Goal: Information Seeking & Learning: Learn about a topic

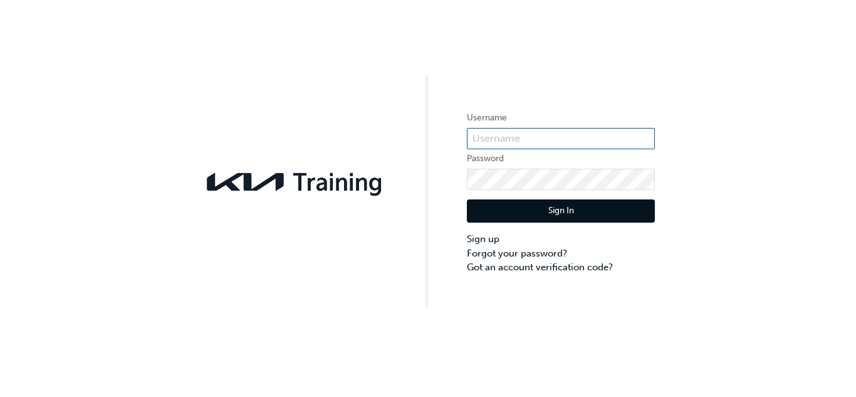
type input "kAU83842G9"
click at [591, 206] on button "Sign In" at bounding box center [561, 211] width 188 height 24
click at [591, 206] on div "Username kAU83842G9 Password Sign In Sign up Forgot your password? Got an accou…" at bounding box center [428, 198] width 856 height 397
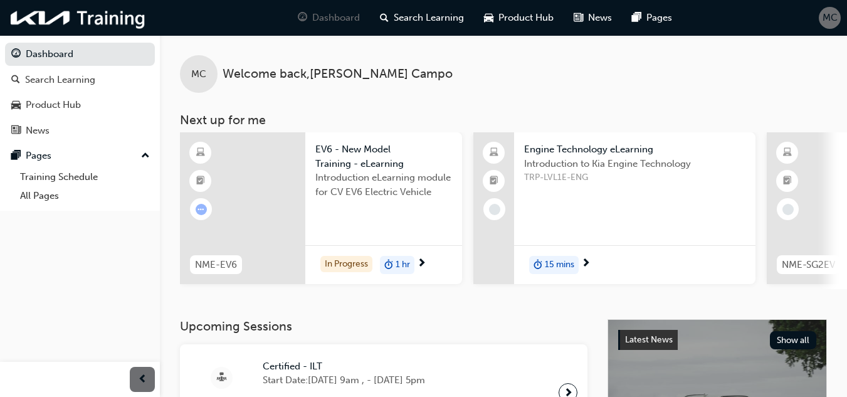
click at [346, 171] on span "Introduction eLearning module for CV EV6 Electric Vehicle" at bounding box center [383, 185] width 137 height 28
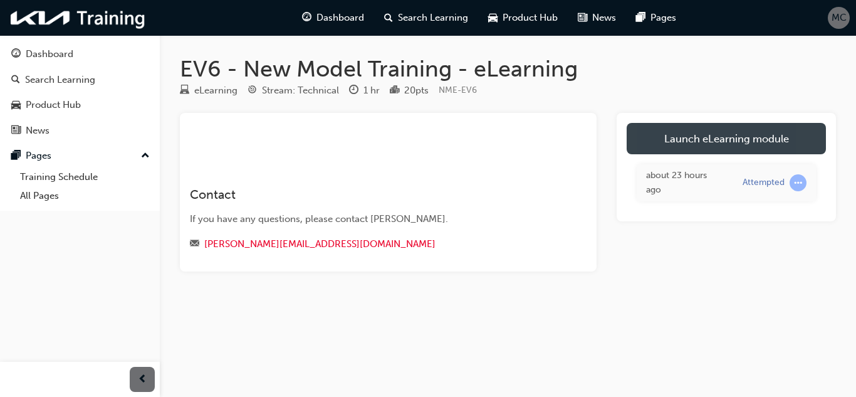
click at [677, 136] on link "Launch eLearning module" at bounding box center [726, 138] width 199 height 31
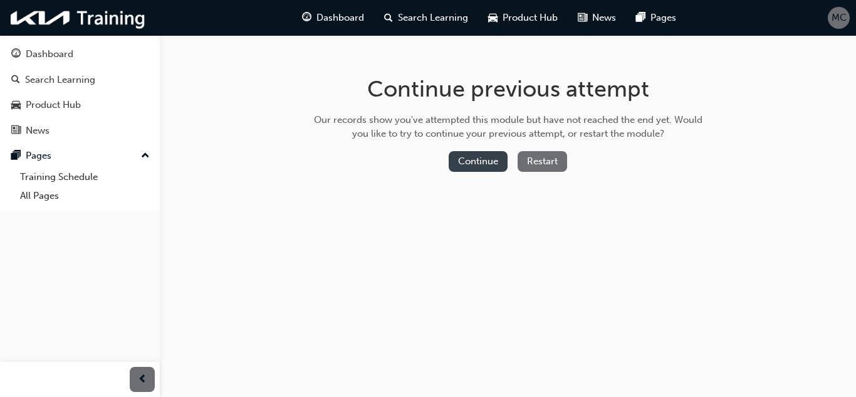
click at [471, 155] on button "Continue" at bounding box center [478, 161] width 59 height 21
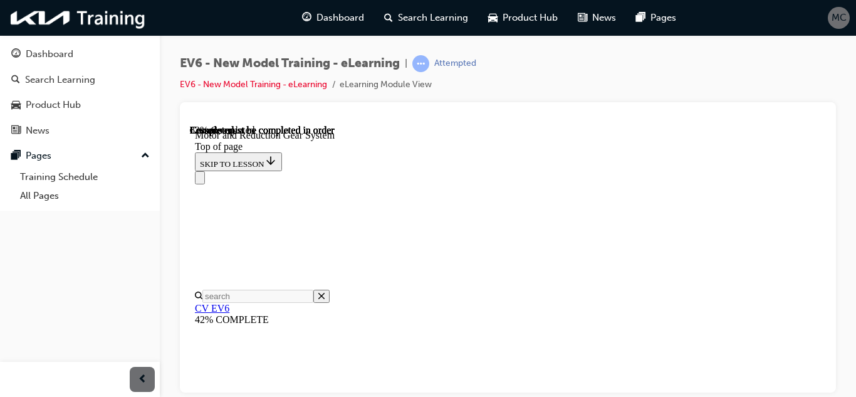
scroll to position [1593, 0]
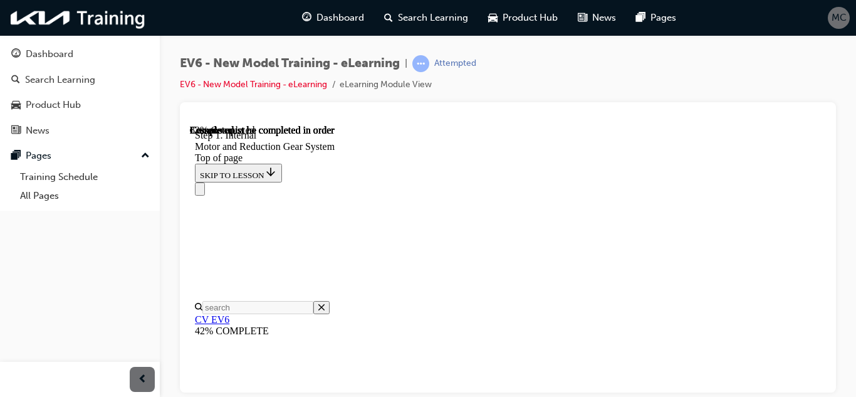
scroll to position [1913, 0]
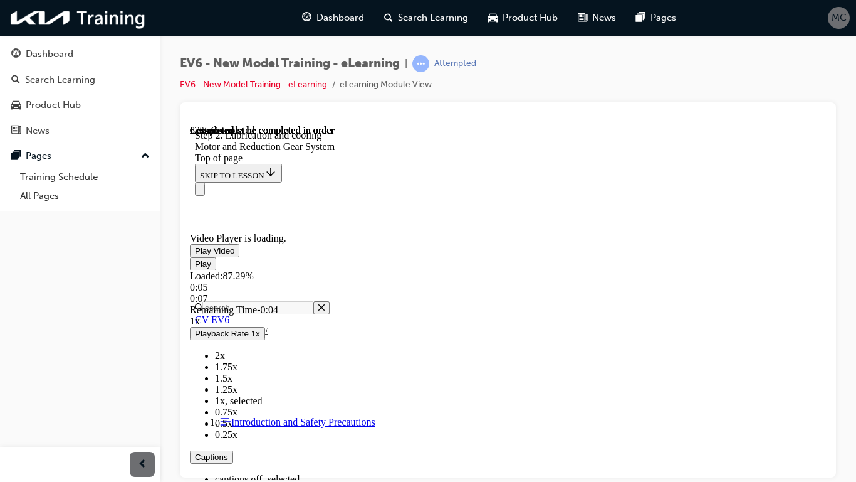
click at [195, 268] on span "Video player" at bounding box center [195, 262] width 0 height 9
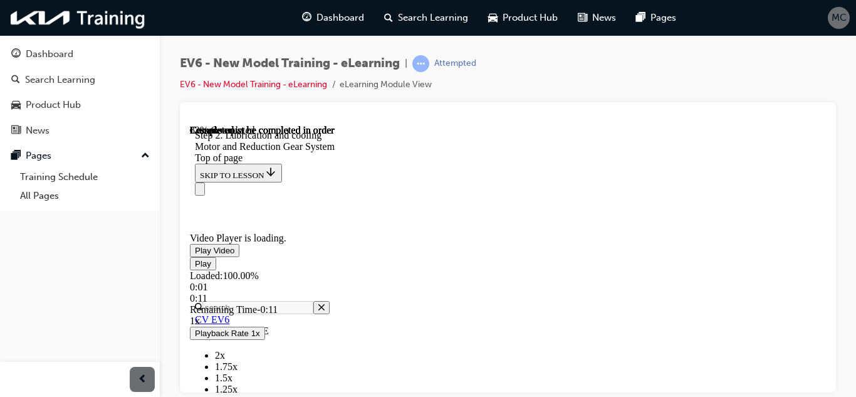
scroll to position [2239, 0]
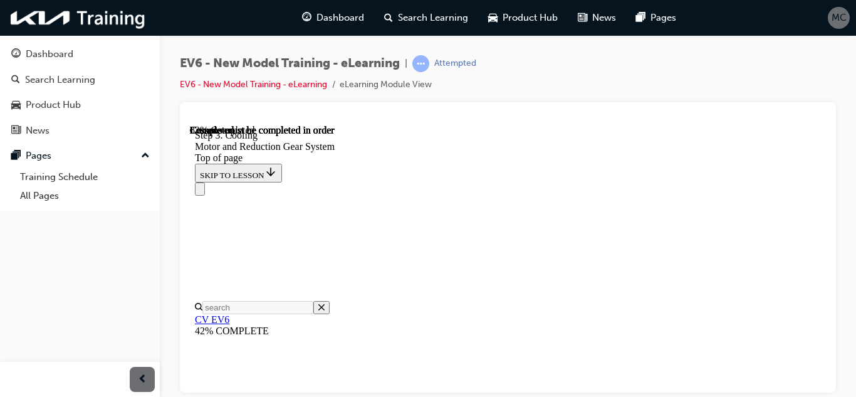
scroll to position [2164, 0]
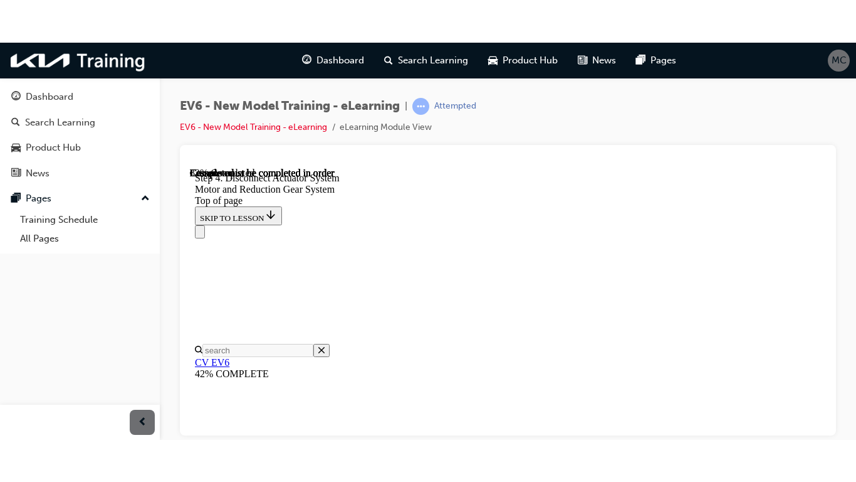
scroll to position [2022, 0]
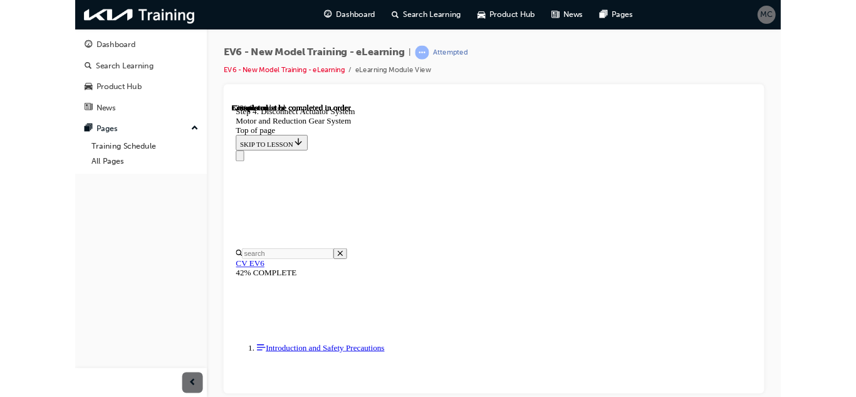
scroll to position [2012, 0]
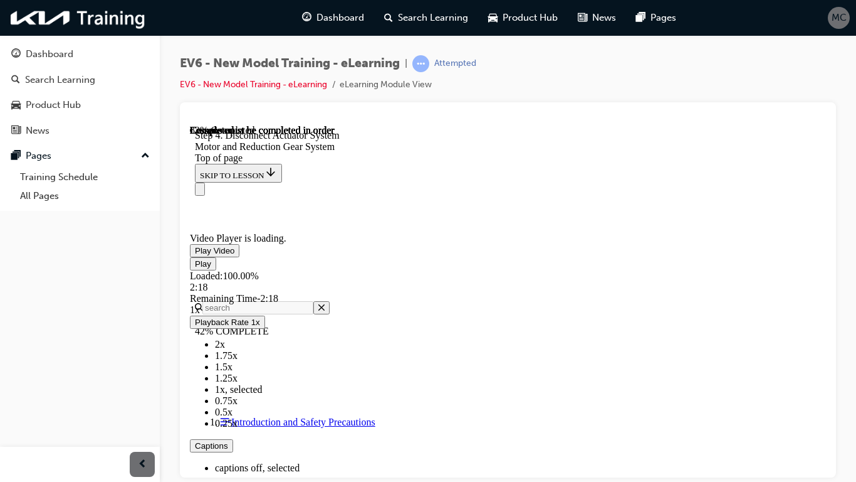
click at [195, 268] on span "Video player" at bounding box center [195, 262] width 0 height 9
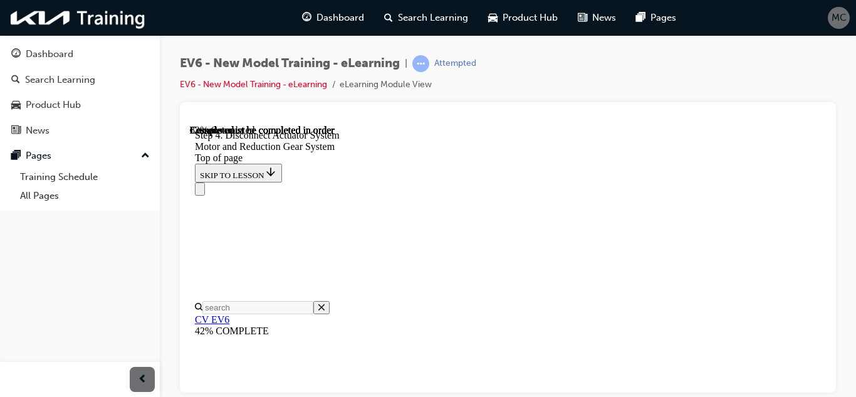
scroll to position [2321, 0]
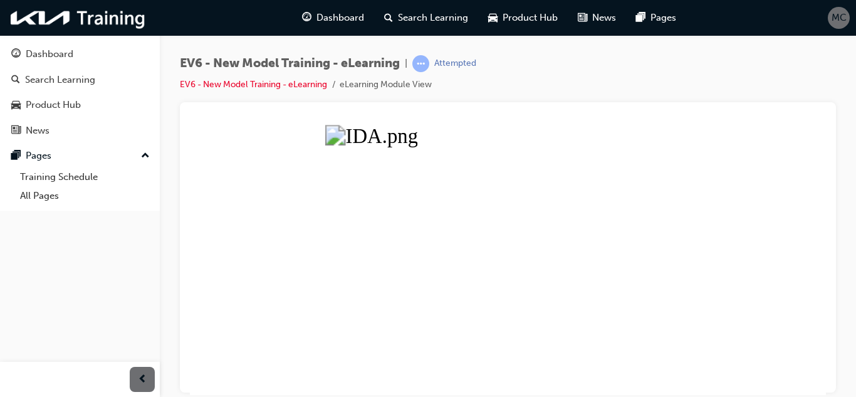
click at [430, 208] on button "Unzoom image" at bounding box center [508, 259] width 636 height 270
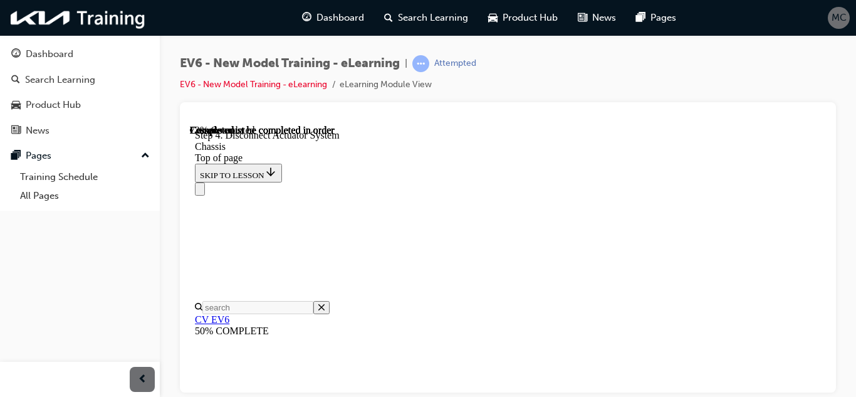
scroll to position [2678, 0]
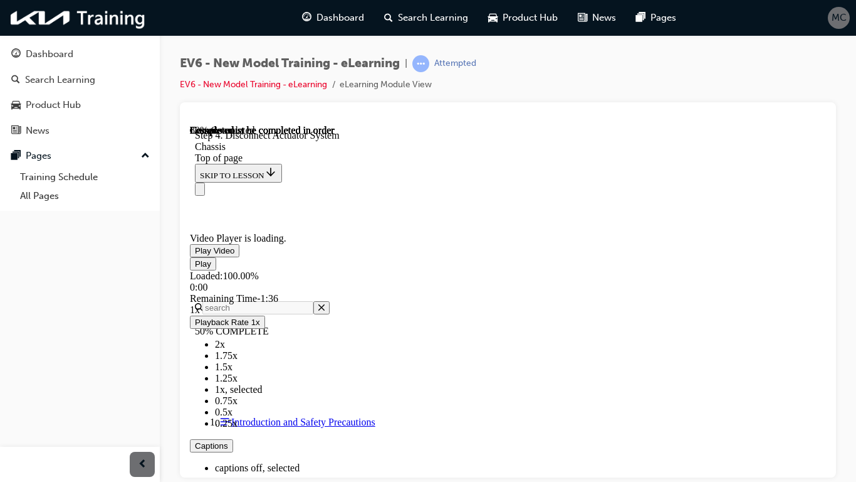
click at [269, 364] on span "Video player" at bounding box center [269, 489] width 0 height 9
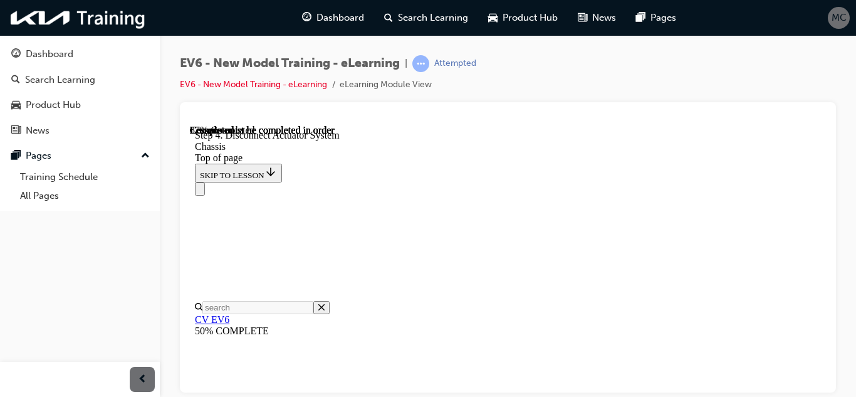
scroll to position [3319, 0]
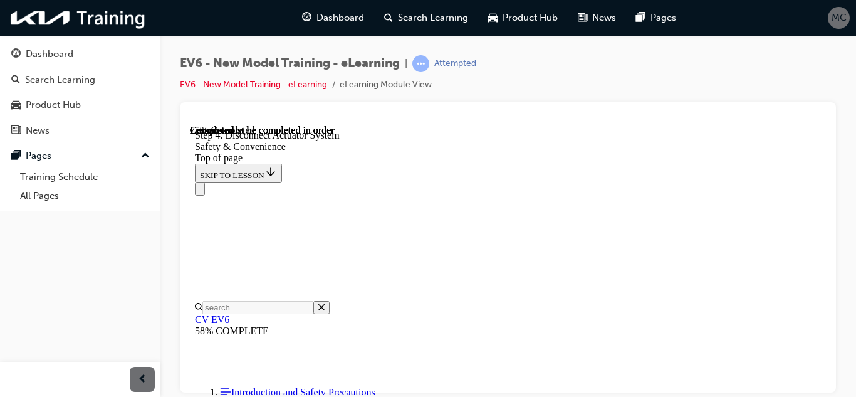
scroll to position [1611, 0]
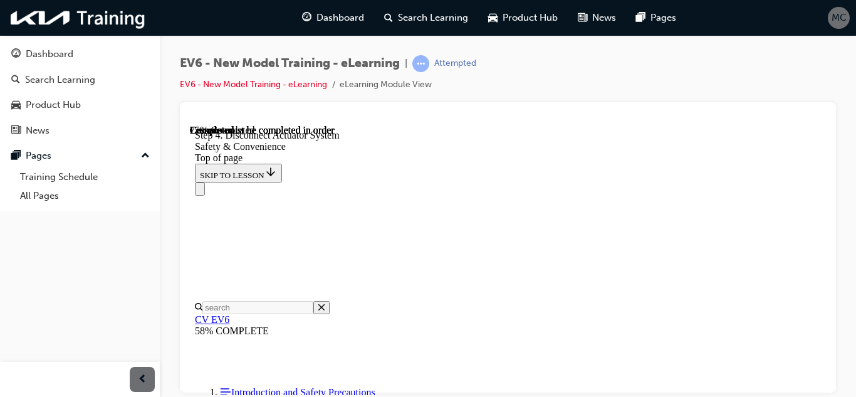
scroll to position [2210, 0]
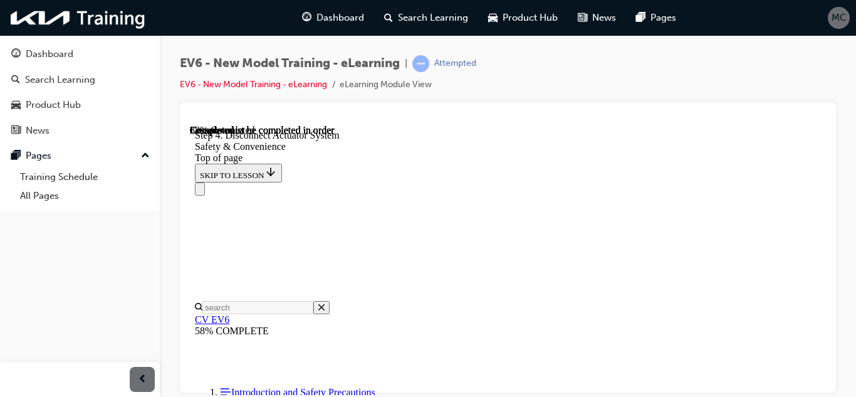
scroll to position [2870, 0]
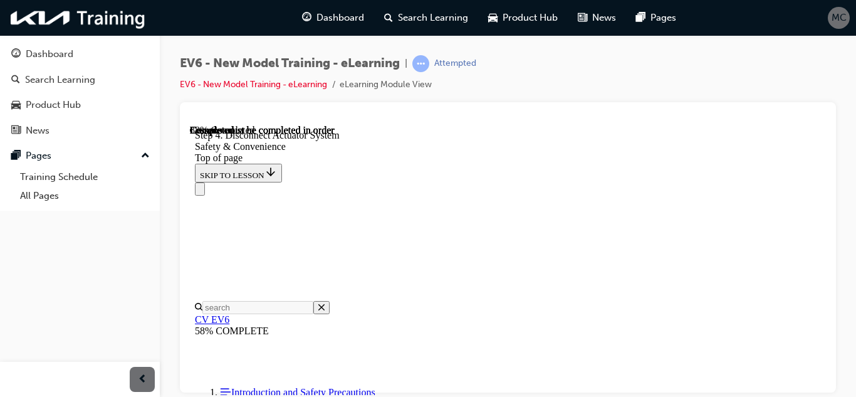
scroll to position [4038, 0]
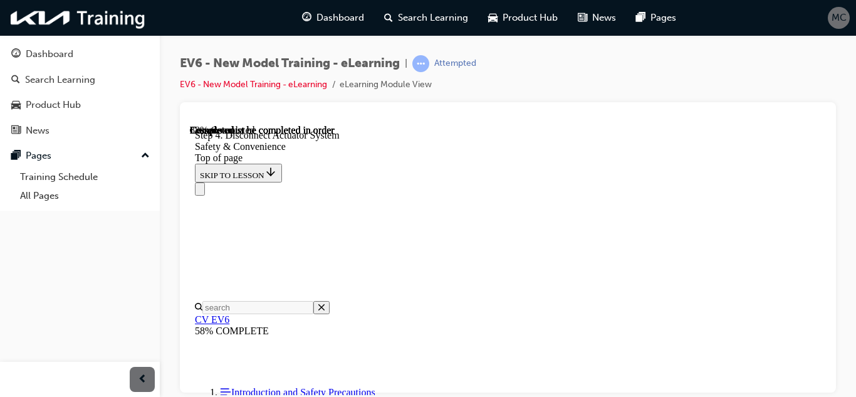
drag, startPoint x: 816, startPoint y: 391, endPoint x: 817, endPoint y: 385, distance: 6.3
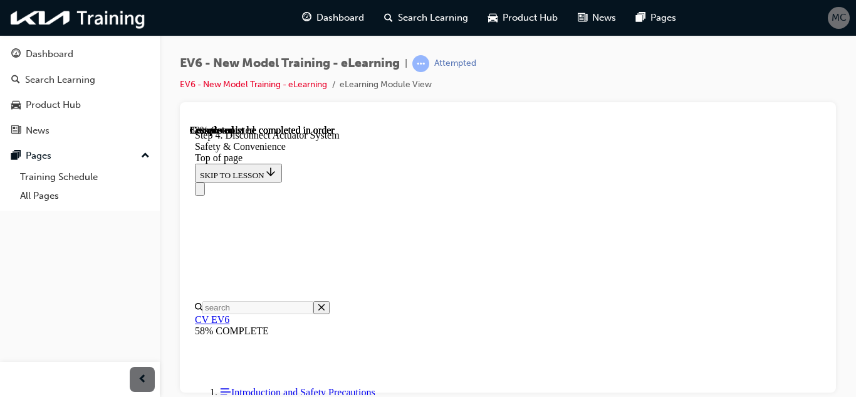
scroll to position [4884, 0]
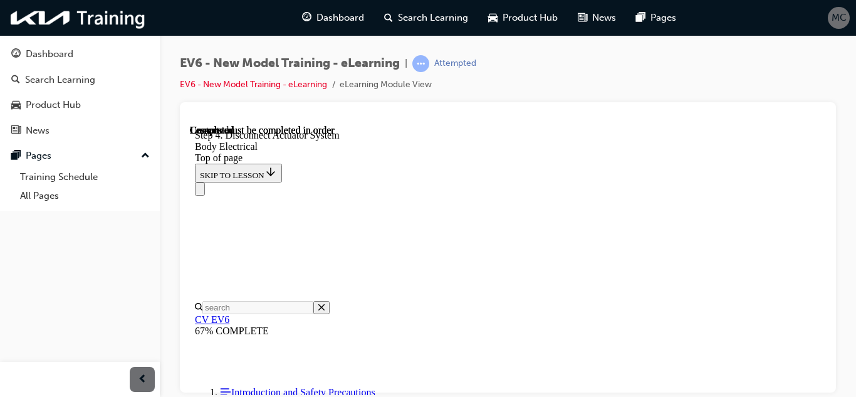
scroll to position [39, 0]
click at [831, 364] on div at bounding box center [508, 247] width 656 height 290
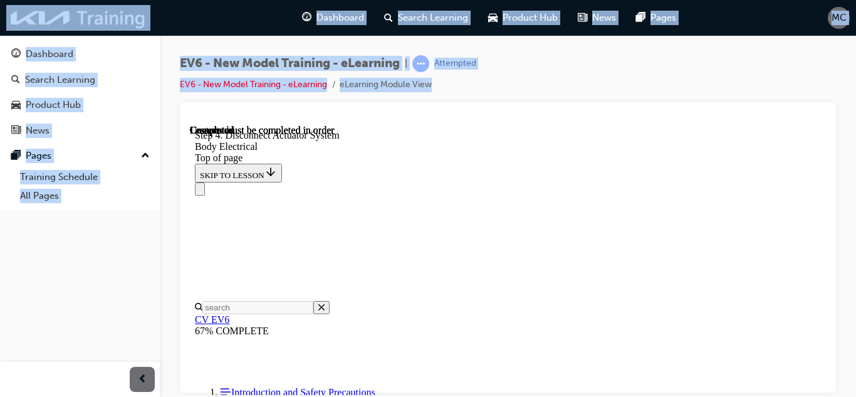
click at [831, 364] on div at bounding box center [508, 247] width 656 height 290
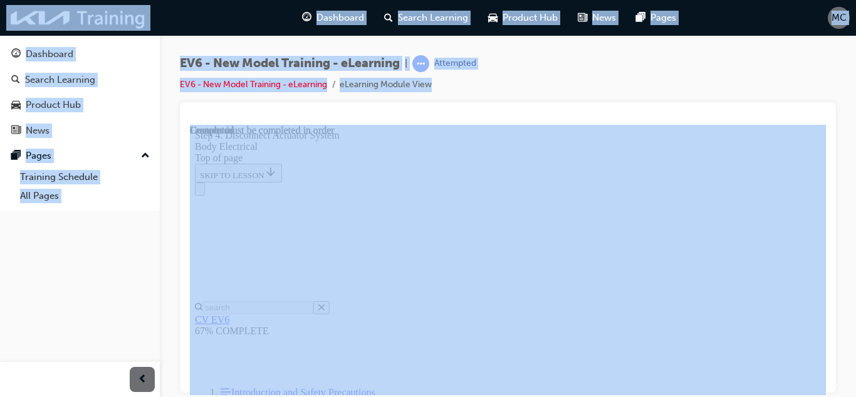
click at [831, 364] on div at bounding box center [508, 247] width 656 height 290
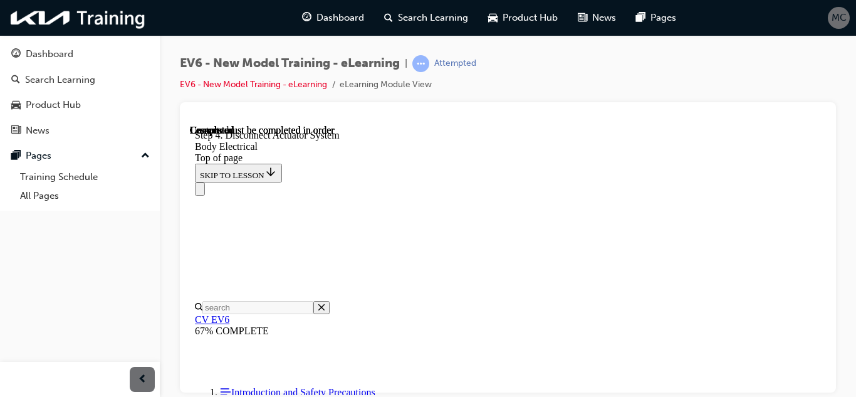
scroll to position [273, 0]
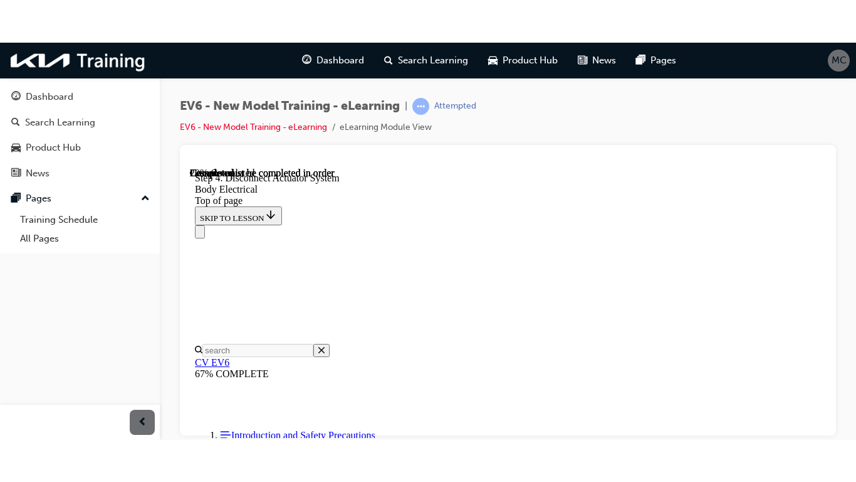
scroll to position [894, 0]
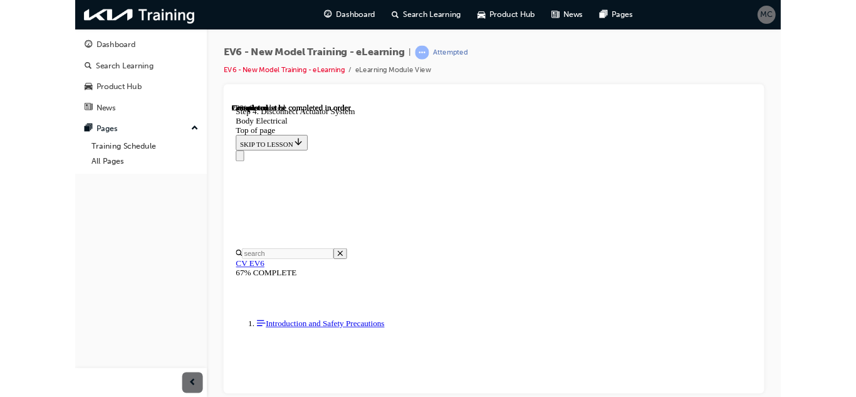
scroll to position [105, 0]
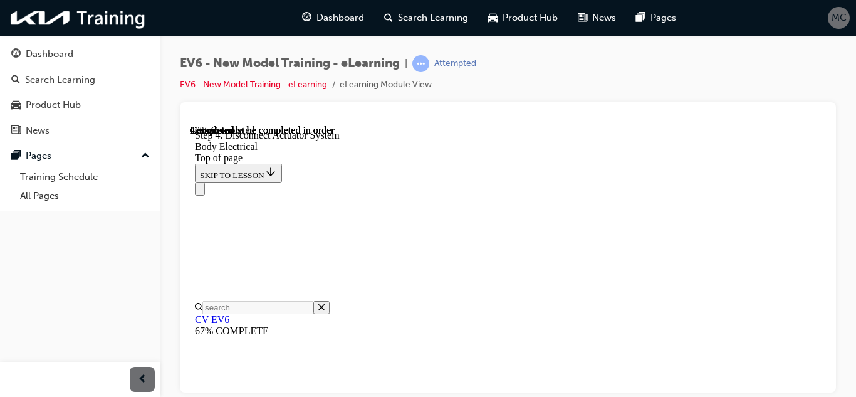
scroll to position [1413, 0]
click at [200, 191] on icon "Close navigation menu" at bounding box center [200, 191] width 0 height 0
click at [826, 294] on div at bounding box center [508, 247] width 656 height 290
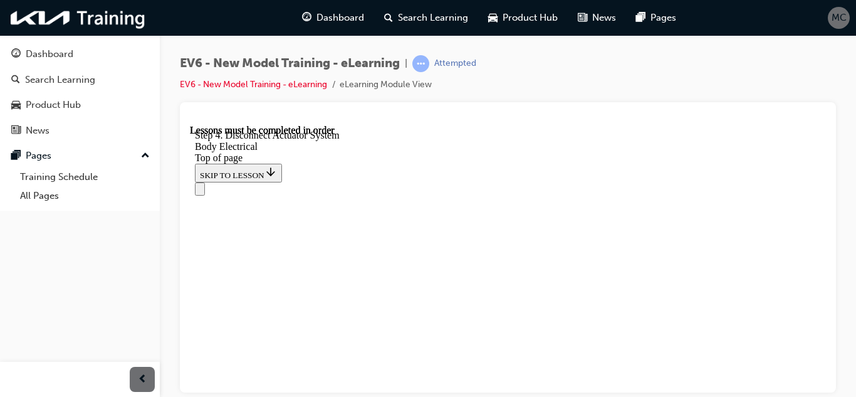
click at [205, 182] on button "Open navigation menu" at bounding box center [200, 188] width 10 height 13
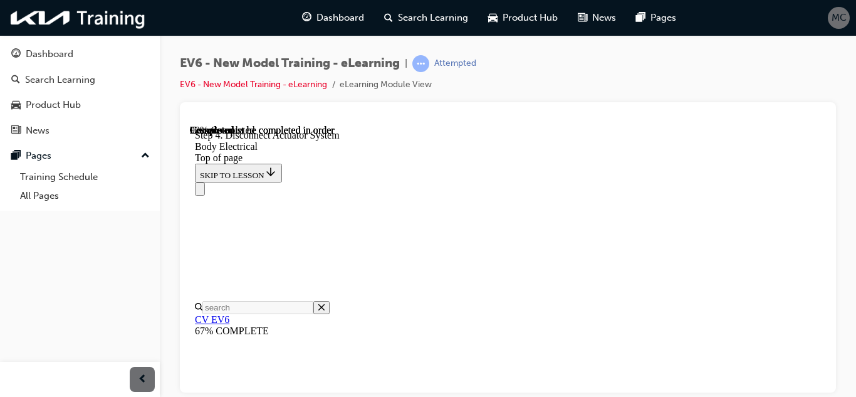
scroll to position [2470, 0]
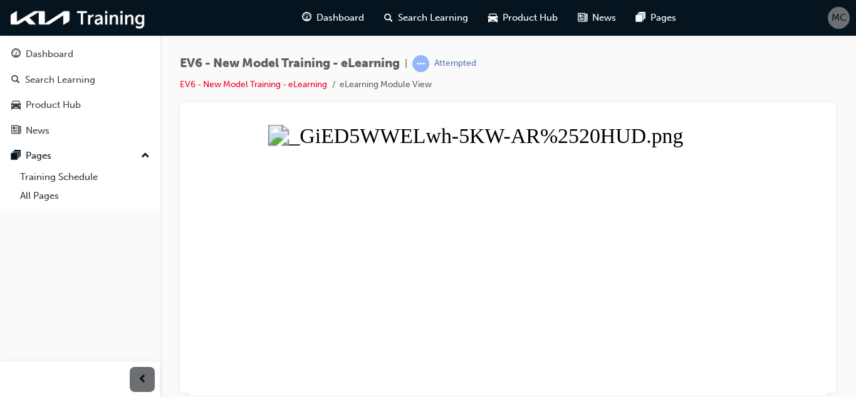
click at [782, 135] on button "Unzoom image" at bounding box center [508, 259] width 636 height 270
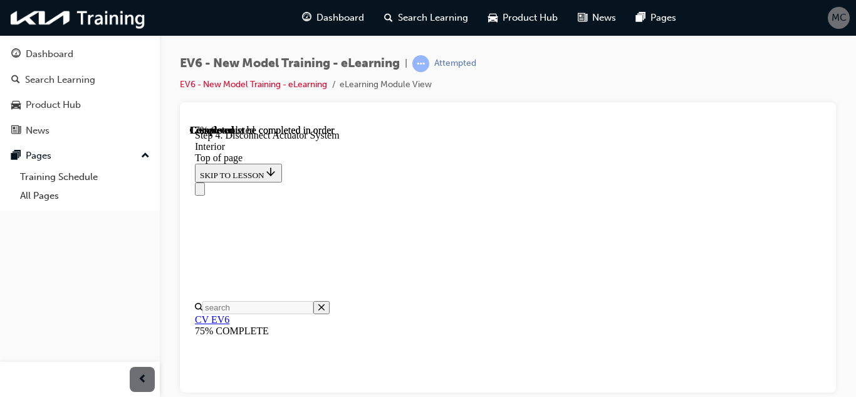
scroll to position [1372, 0]
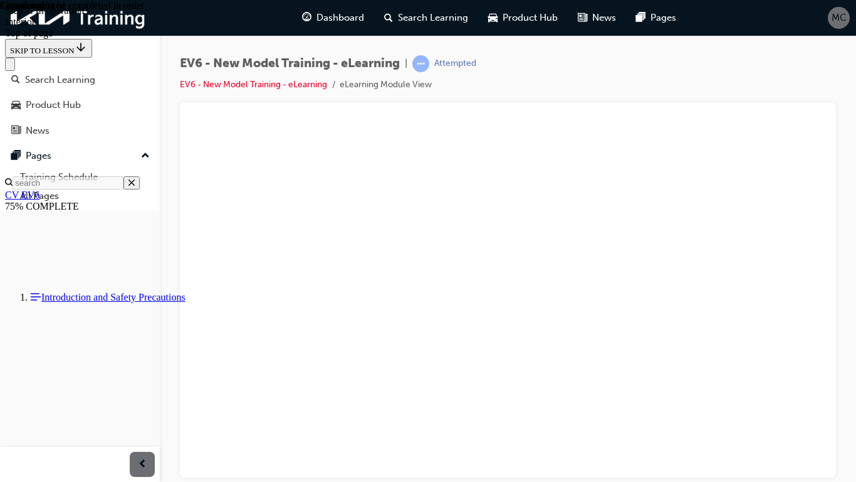
drag, startPoint x: 443, startPoint y: 276, endPoint x: 743, endPoint y: 405, distance: 326.1
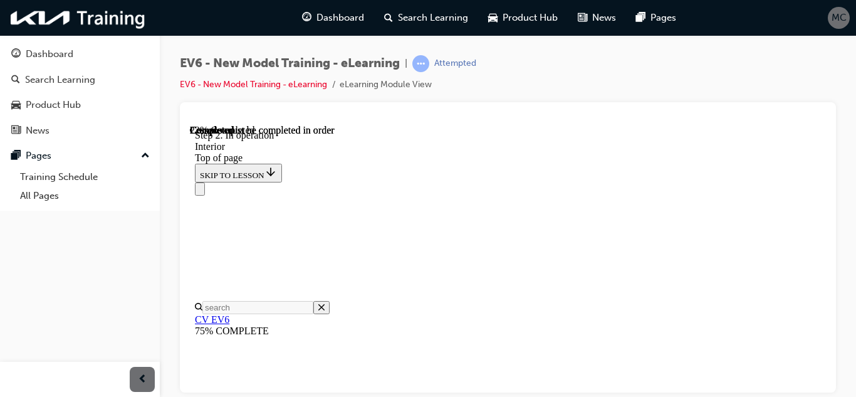
scroll to position [1503, 0]
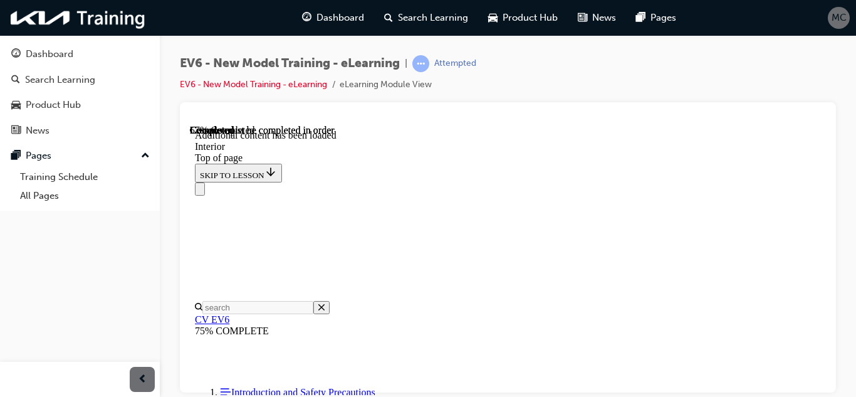
drag, startPoint x: 527, startPoint y: 237, endPoint x: 529, endPoint y: 224, distance: 12.7
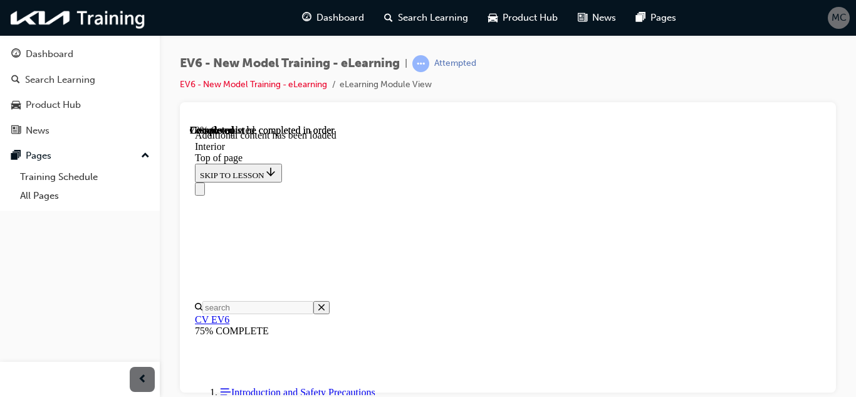
click at [851, 342] on div "EV6 - New Model Training - eLearning | Attempted EV6 - New Model Training - eLe…" at bounding box center [508, 200] width 697 height 330
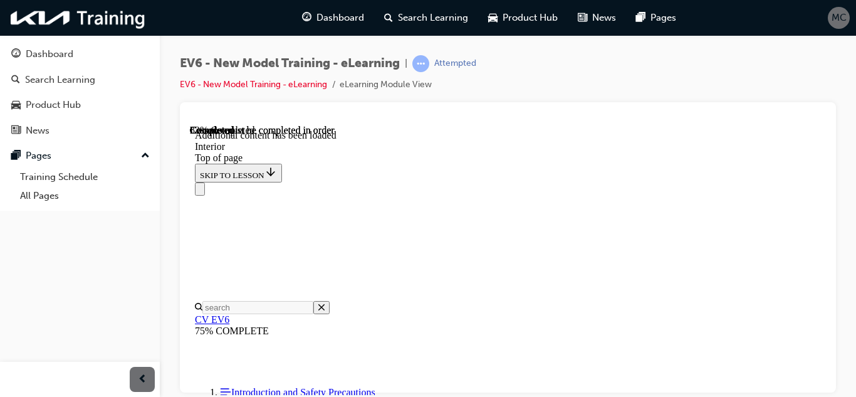
scroll to position [4601, 0]
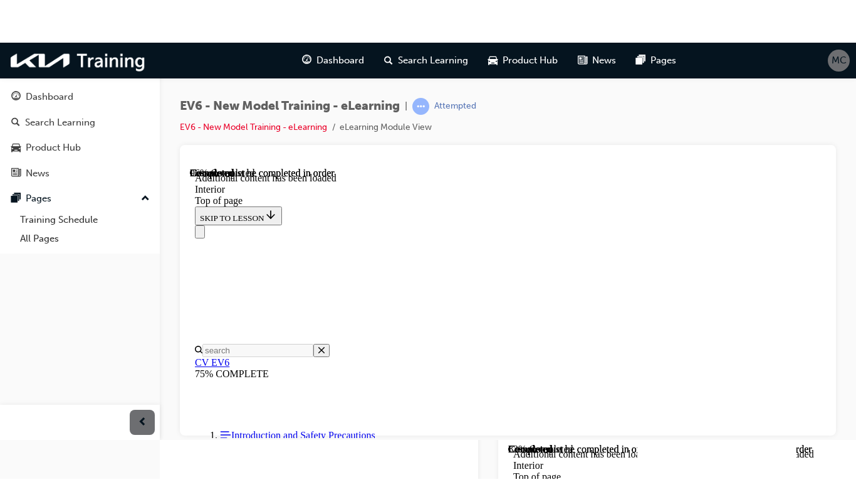
scroll to position [5411, 0]
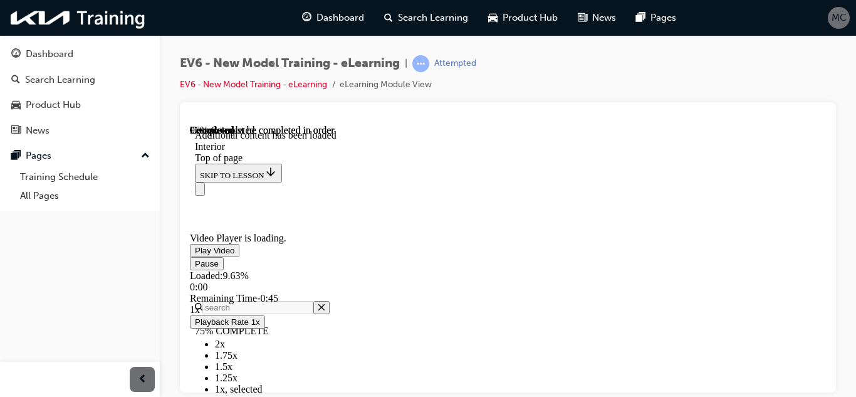
scroll to position [5463, 0]
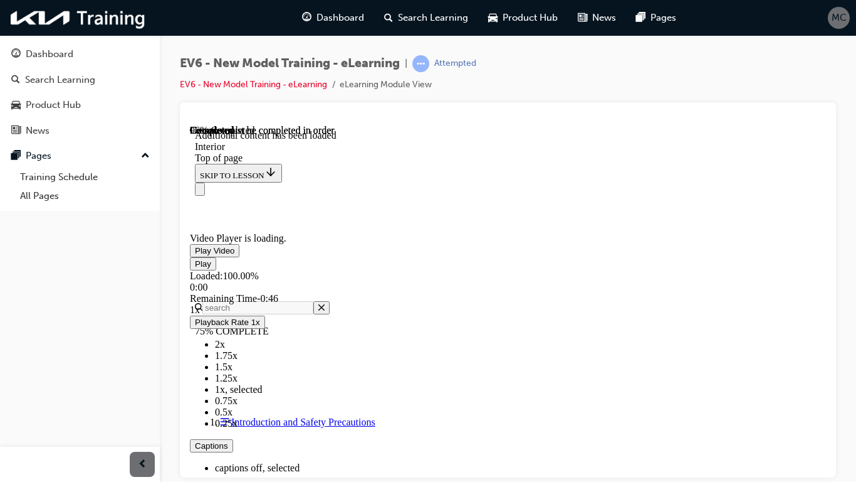
click at [269, 364] on span "Video player" at bounding box center [269, 489] width 0 height 9
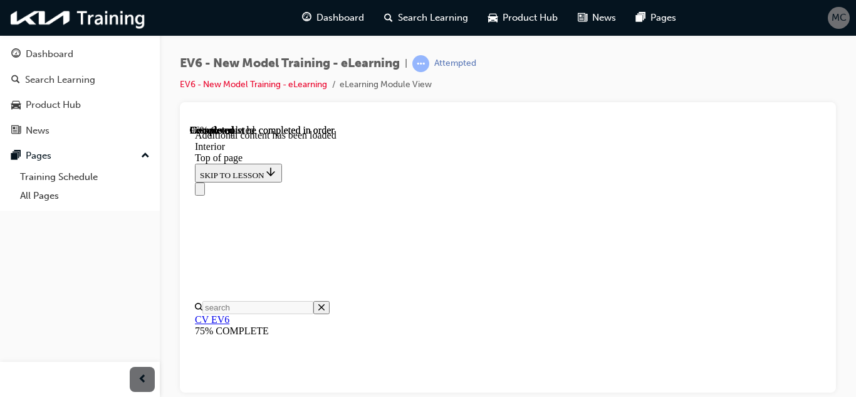
scroll to position [5560, 0]
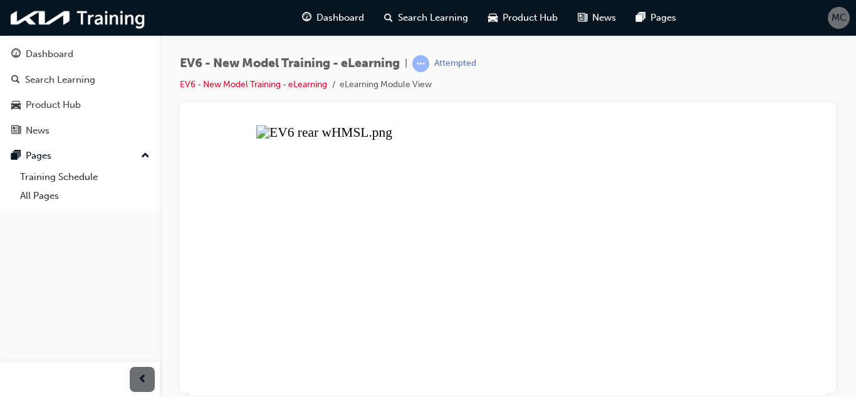
click at [419, 150] on button "Unzoom image" at bounding box center [508, 259] width 636 height 270
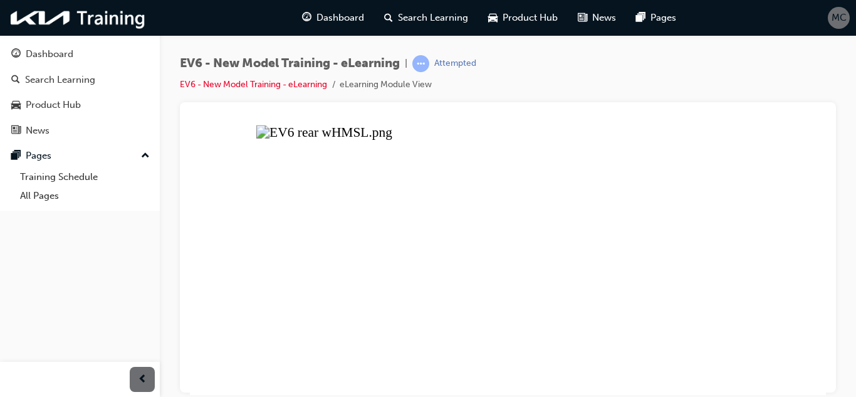
click at [748, 234] on button "Unzoom image" at bounding box center [508, 259] width 636 height 270
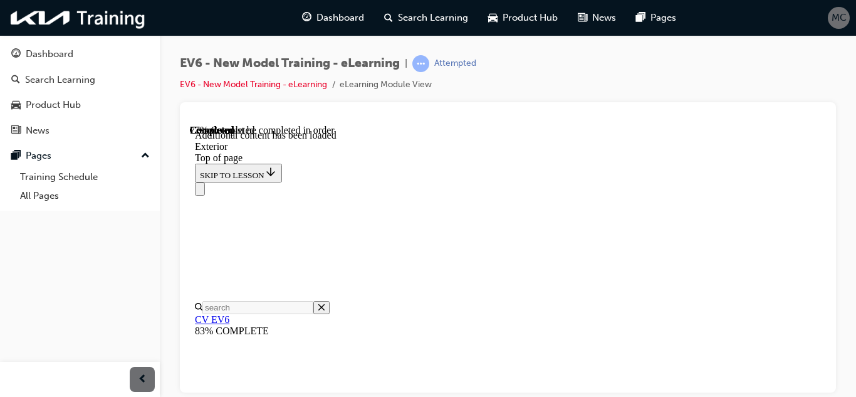
scroll to position [1844, 0]
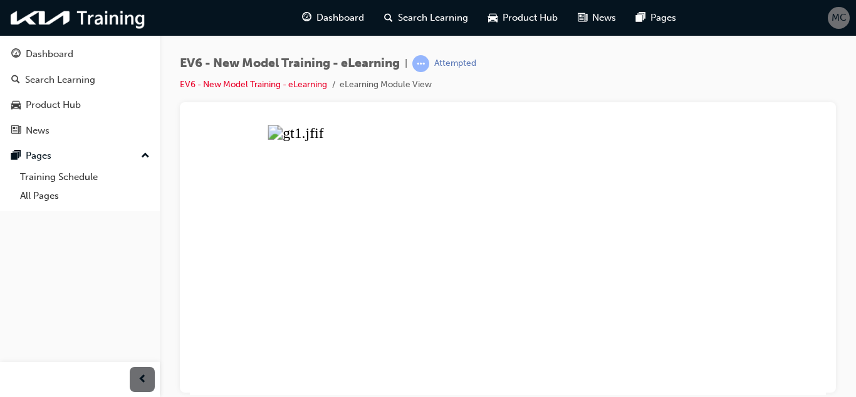
scroll to position [39, 0]
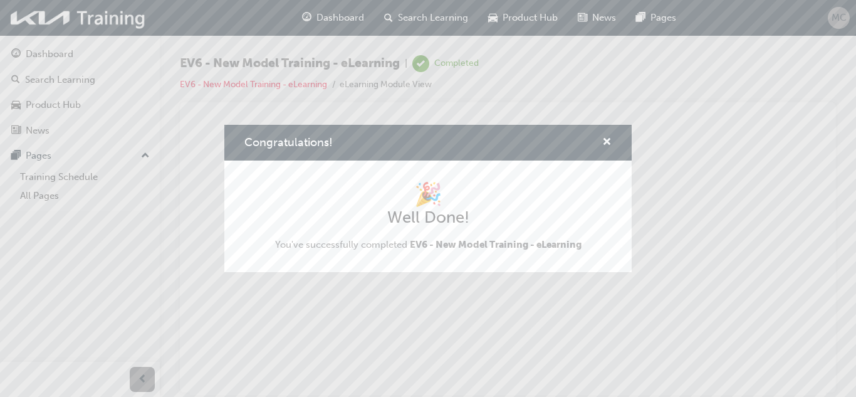
click at [632, 334] on div "Congratulations! 🎉 Well Done! You've successfully completed EV6 - New Model Tra…" at bounding box center [428, 198] width 856 height 397
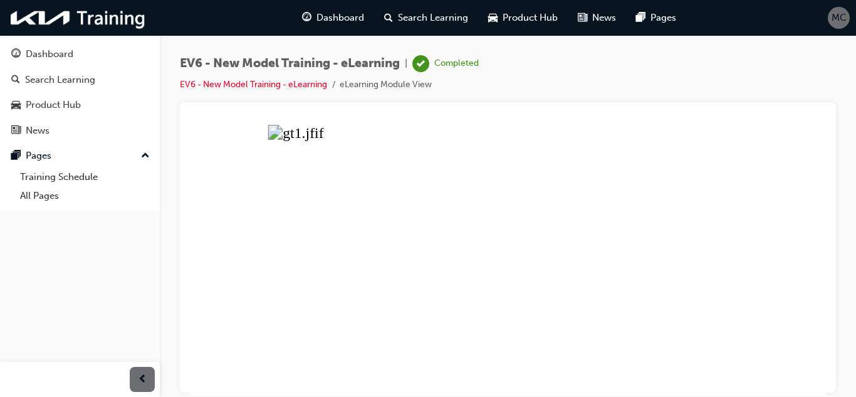
drag, startPoint x: 681, startPoint y: 271, endPoint x: 749, endPoint y: 359, distance: 110.9
click at [749, 359] on button "Unzoom image" at bounding box center [508, 259] width 636 height 270
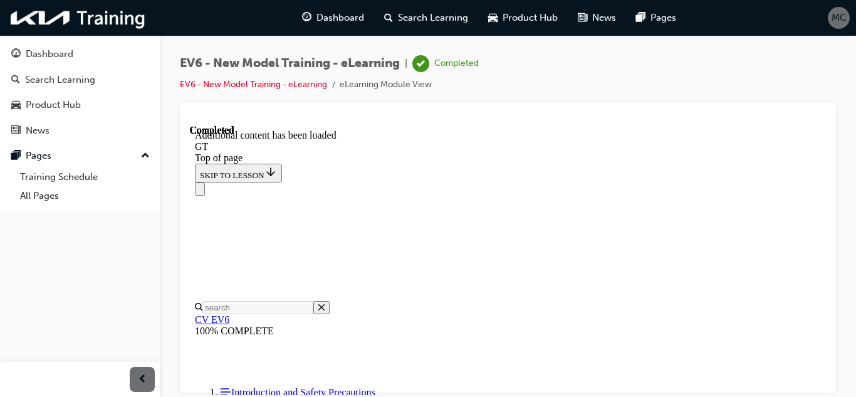
scroll to position [317, 0]
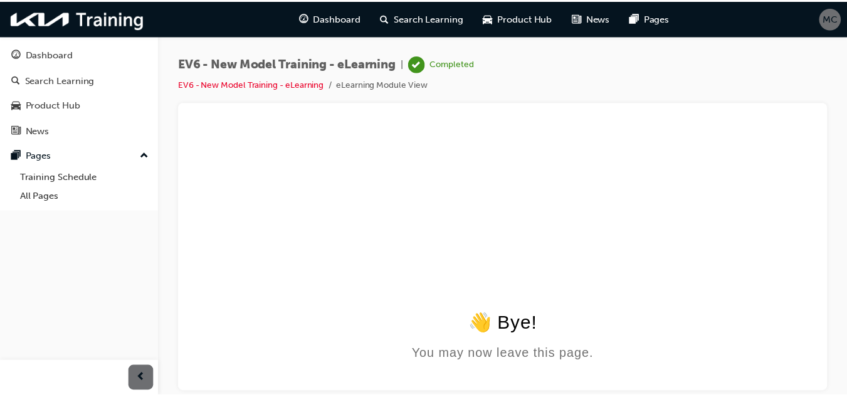
scroll to position [0, 0]
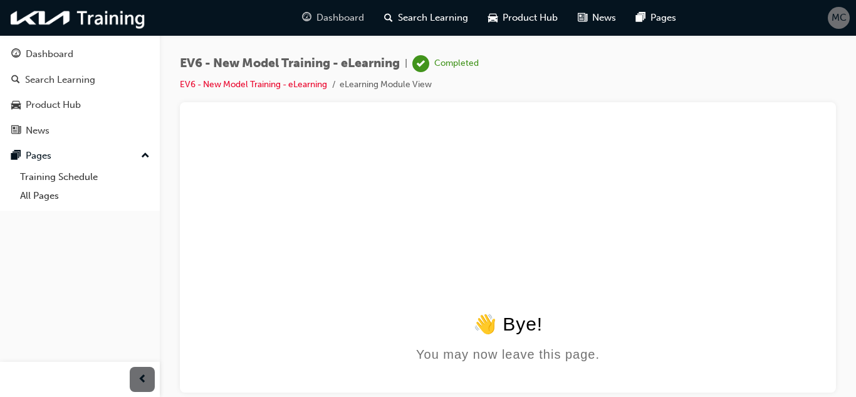
click at [334, 22] on span "Dashboard" at bounding box center [341, 18] width 48 height 14
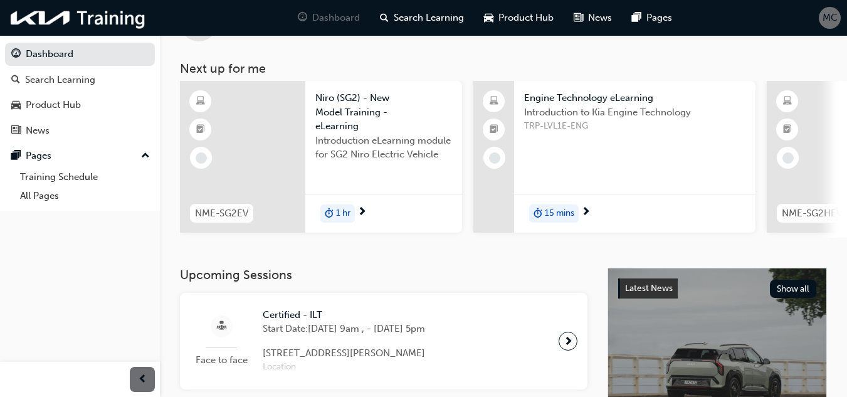
scroll to position [50, 0]
click at [253, 142] on div at bounding box center [242, 158] width 125 height 152
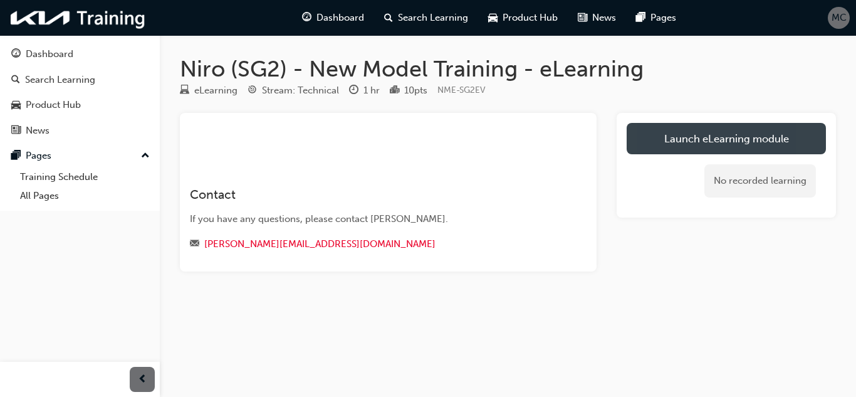
click at [658, 144] on link "Launch eLearning module" at bounding box center [726, 138] width 199 height 31
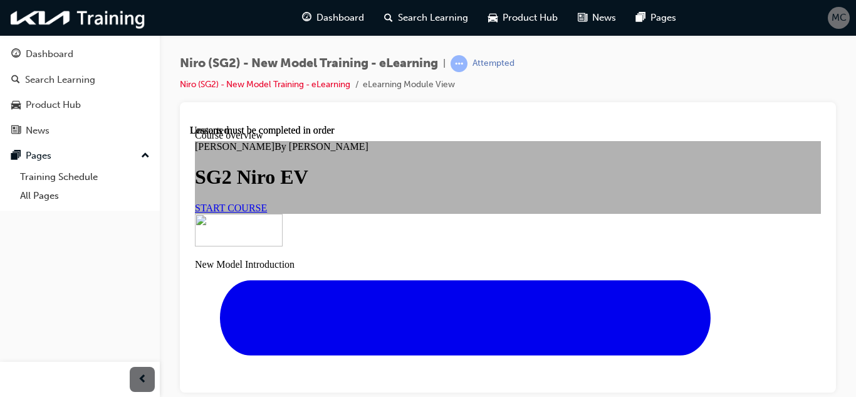
click at [267, 213] on link "START COURSE" at bounding box center [231, 207] width 72 height 11
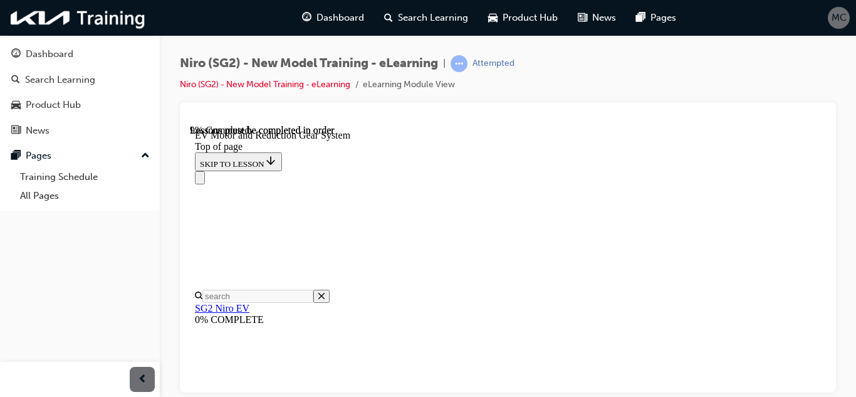
scroll to position [290, 0]
drag, startPoint x: 419, startPoint y: 199, endPoint x: 534, endPoint y: 217, distance: 116.2
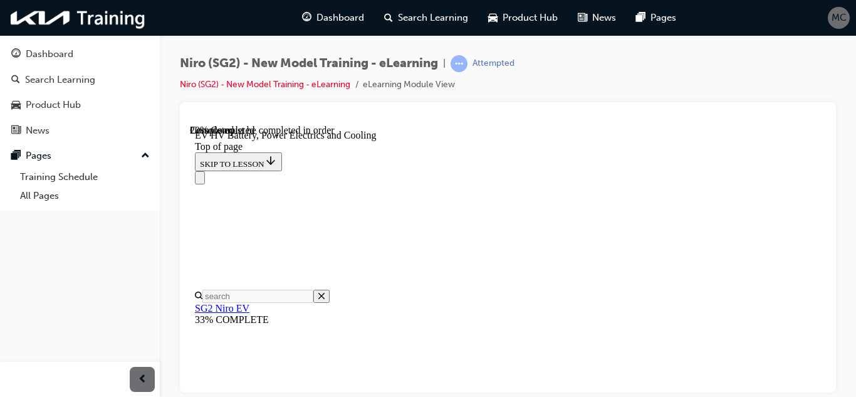
scroll to position [967, 0]
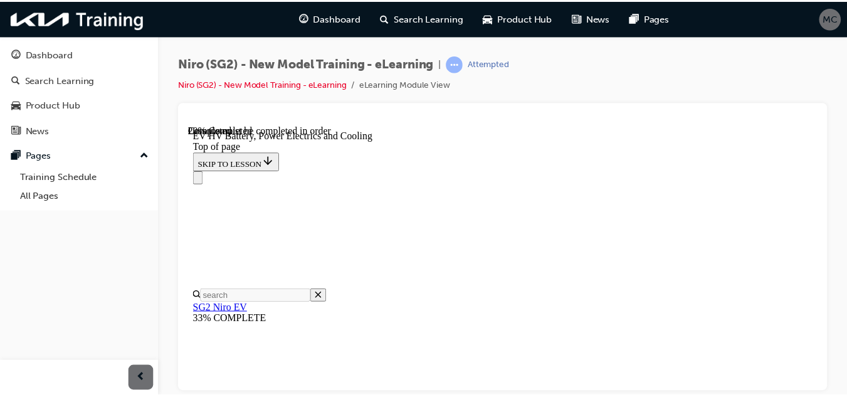
scroll to position [973, 0]
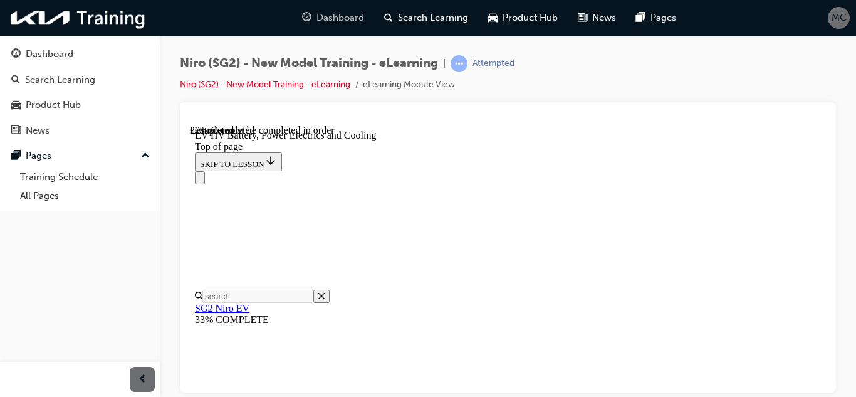
click at [335, 17] on span "Dashboard" at bounding box center [341, 18] width 48 height 14
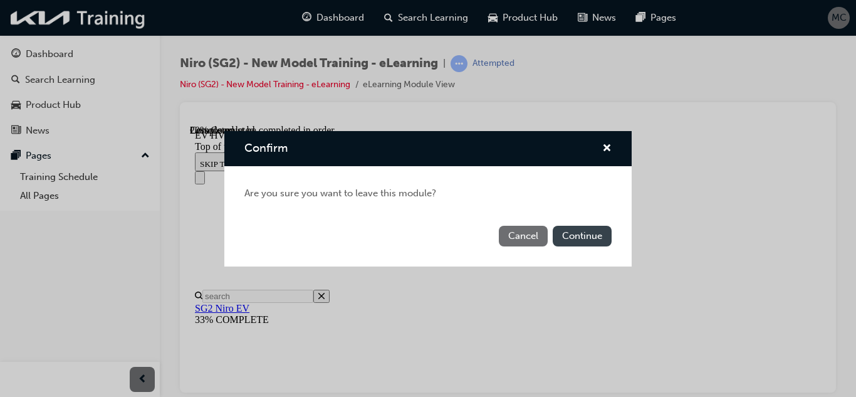
click at [565, 231] on button "Continue" at bounding box center [582, 236] width 59 height 21
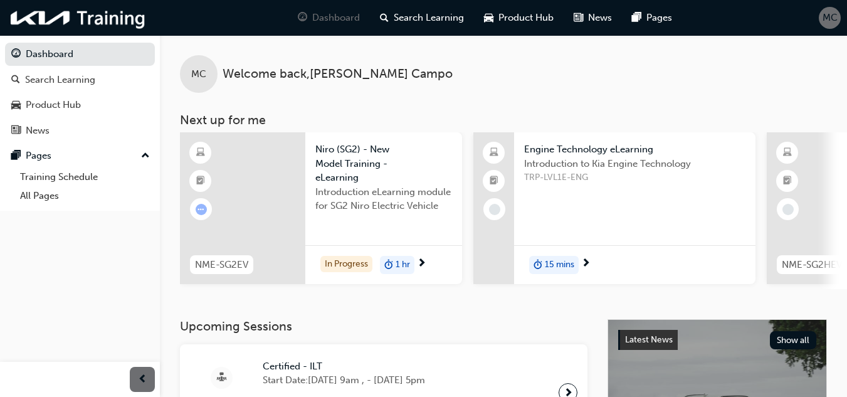
click at [826, 16] on span "MC" at bounding box center [830, 18] width 15 height 14
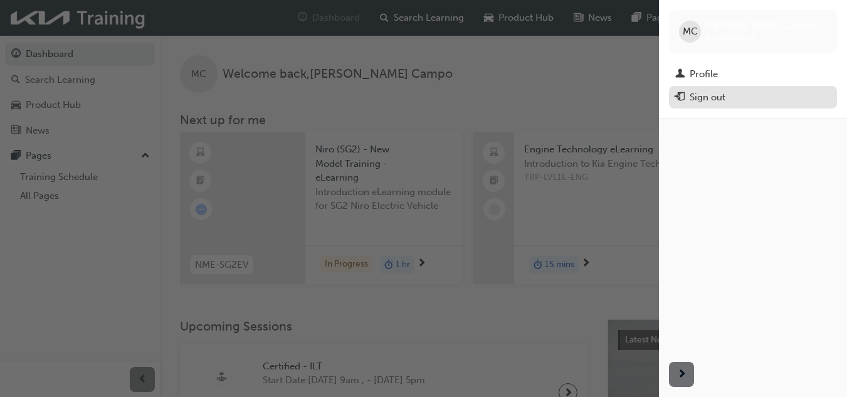
click at [712, 96] on div "Sign out" at bounding box center [708, 97] width 36 height 14
